Goal: Task Accomplishment & Management: Complete application form

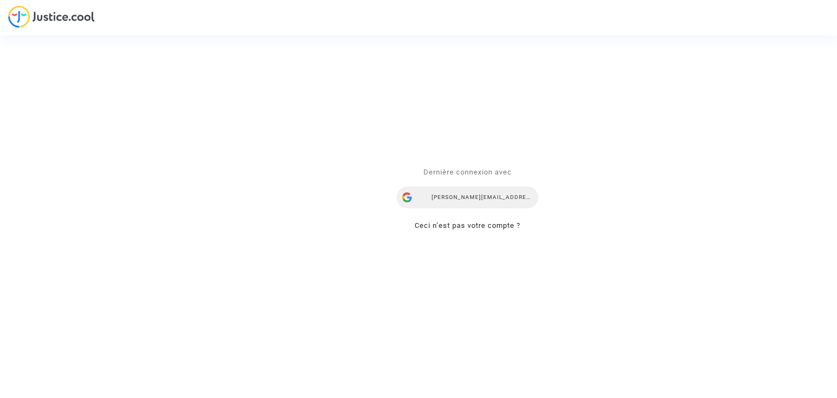
click at [455, 201] on div "alisa.vasylieva@skycop.com" at bounding box center [468, 198] width 142 height 22
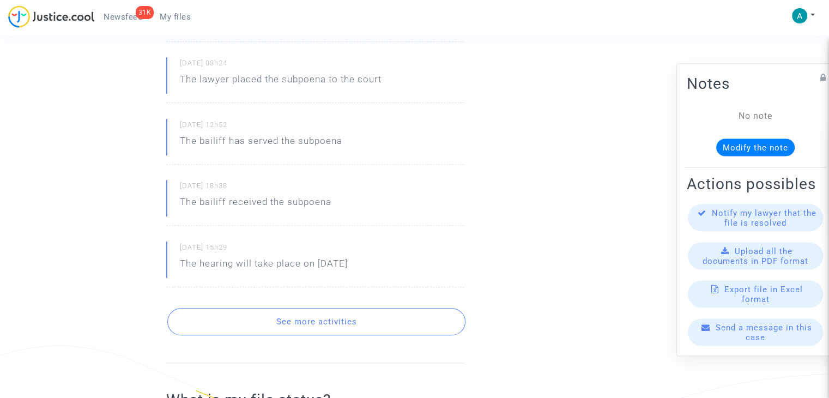
scroll to position [382, 0]
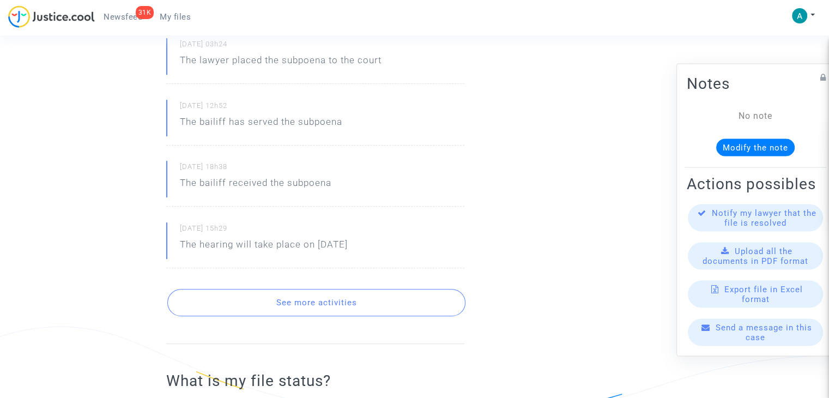
click at [371, 291] on button "See more activities" at bounding box center [316, 302] width 298 height 27
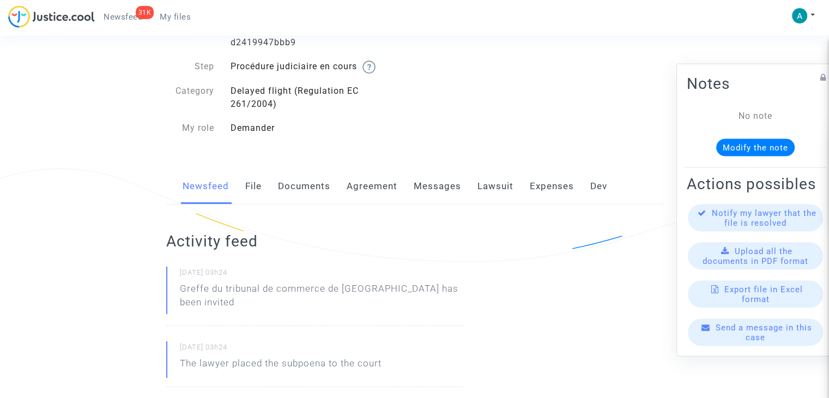
scroll to position [0, 0]
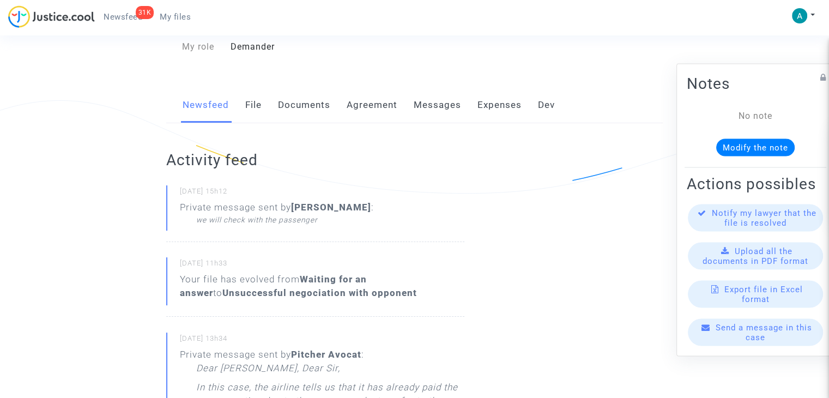
scroll to position [218, 0]
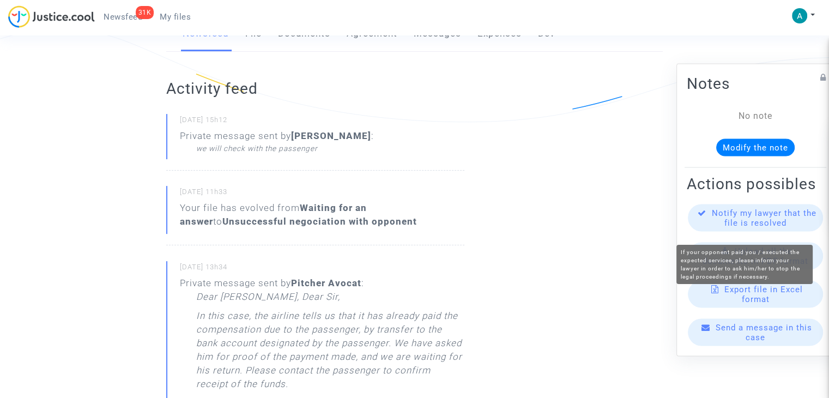
click at [777, 222] on span "Notify my lawyer that the file is resolved" at bounding box center [764, 218] width 105 height 20
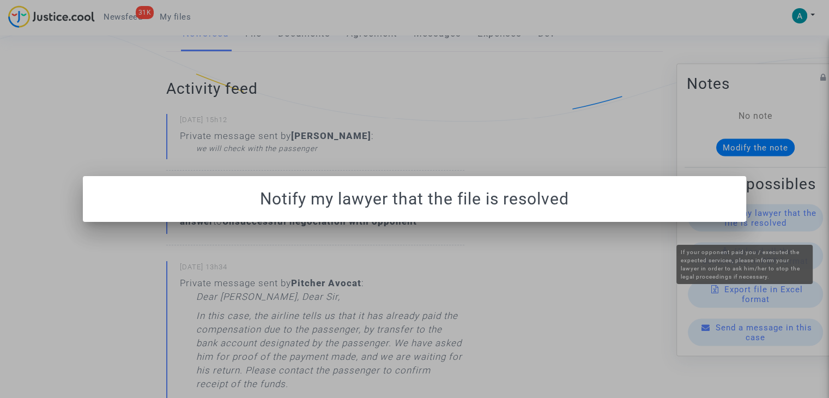
scroll to position [0, 0]
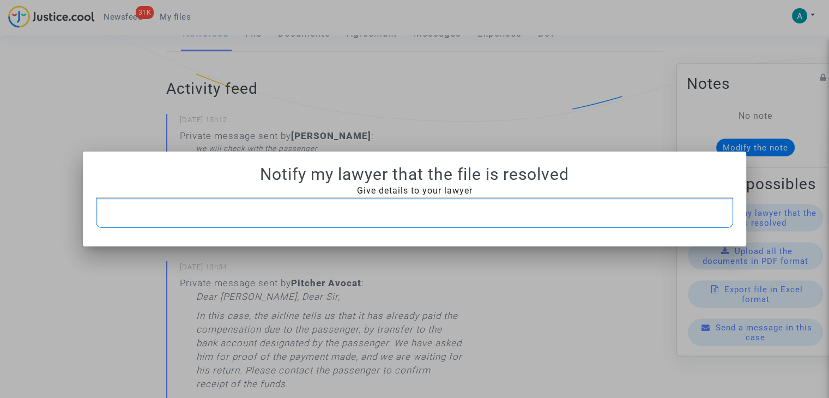
click at [403, 213] on p "Rich Text Editor, main" at bounding box center [415, 213] width 626 height 14
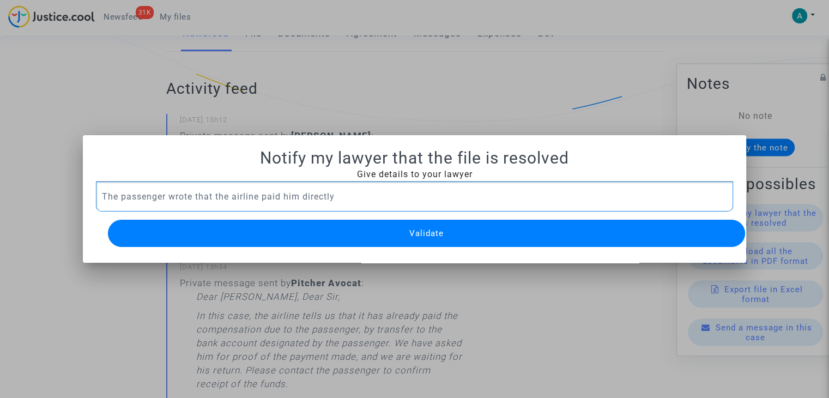
click at [424, 229] on span "Validate" at bounding box center [426, 233] width 34 height 10
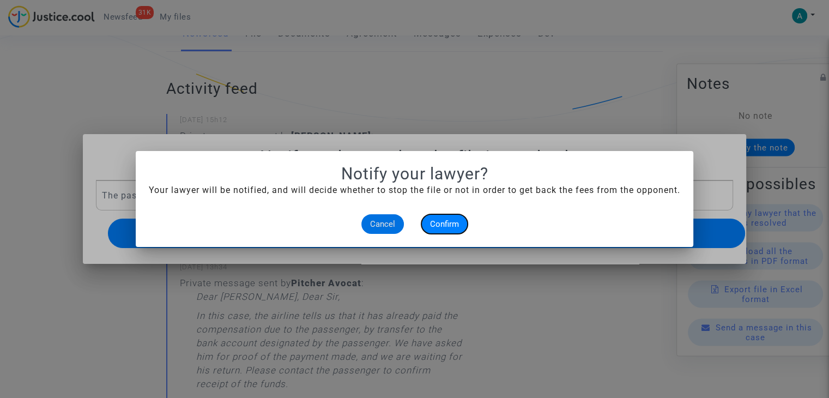
click at [437, 219] on span "Confirm" at bounding box center [444, 224] width 29 height 10
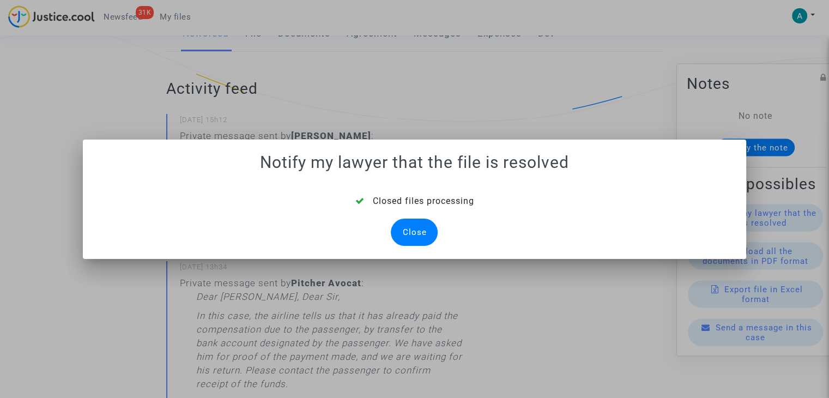
click at [419, 223] on div "Close" at bounding box center [414, 232] width 47 height 27
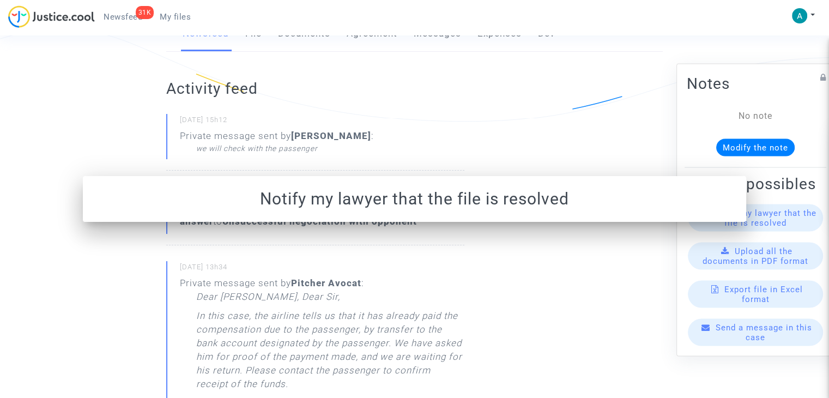
scroll to position [218, 0]
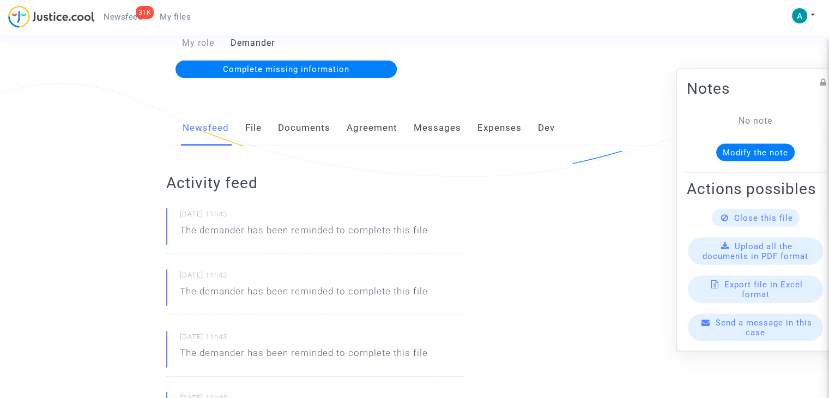
click at [360, 68] on link "Complete missing information" at bounding box center [287, 69] width 222 height 17
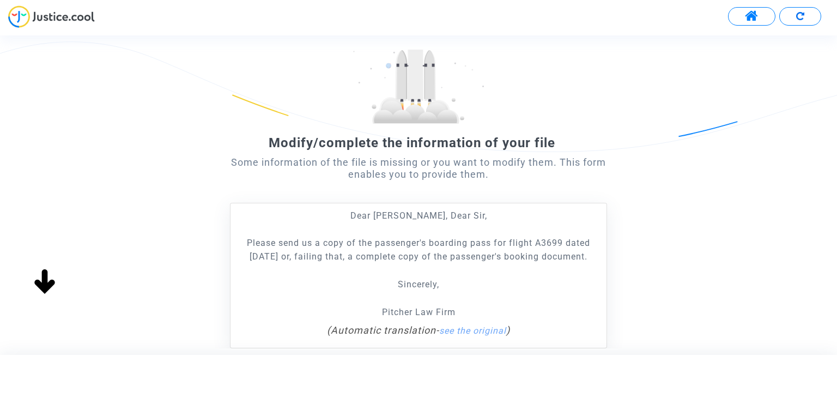
scroll to position [109, 0]
